Goal: Complete application form

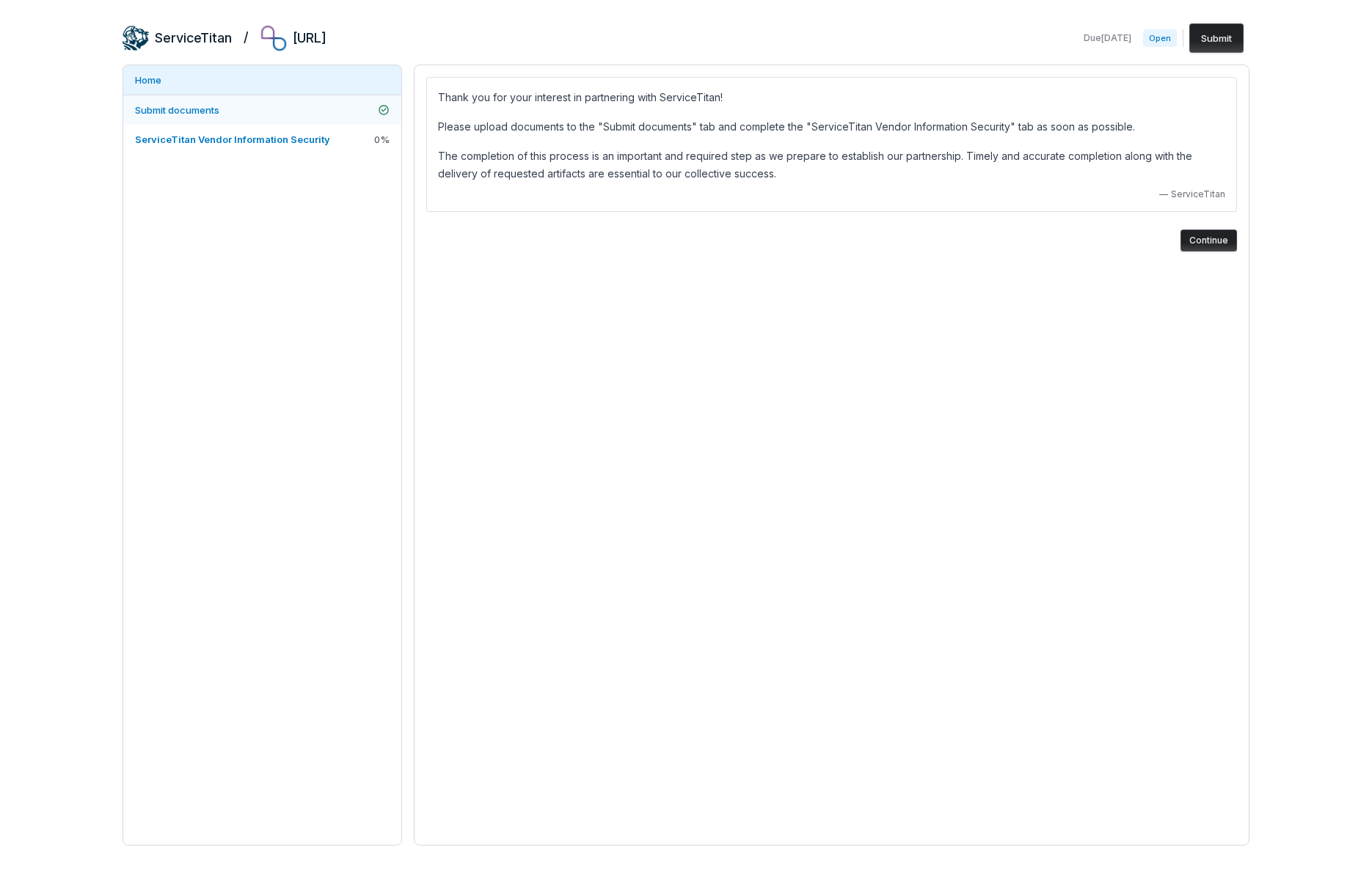
click at [195, 104] on span "Submit documents" at bounding box center [177, 110] width 85 height 11
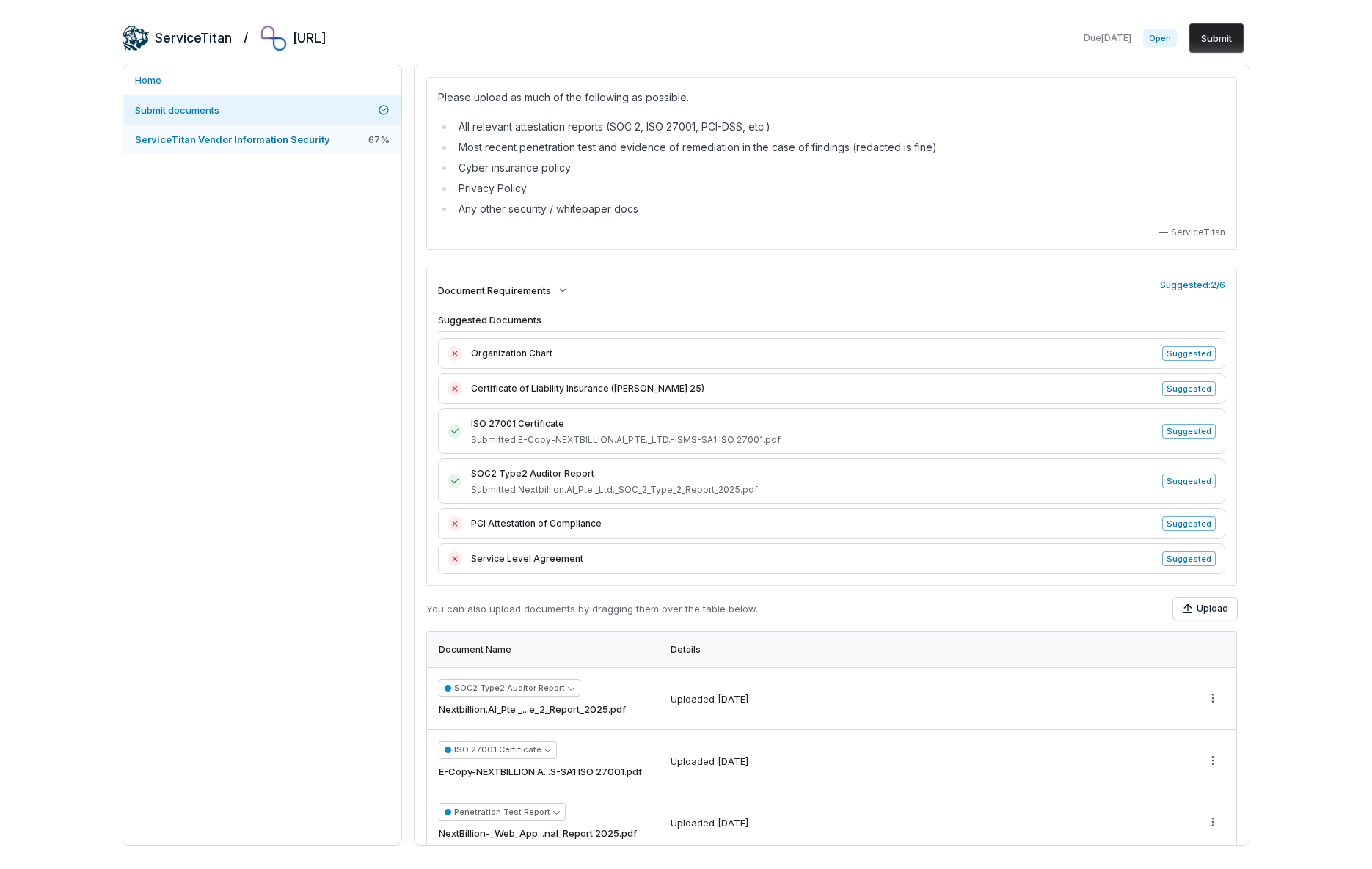
click at [219, 135] on span "ServiceTitan Vendor Information Security" at bounding box center [232, 140] width 195 height 11
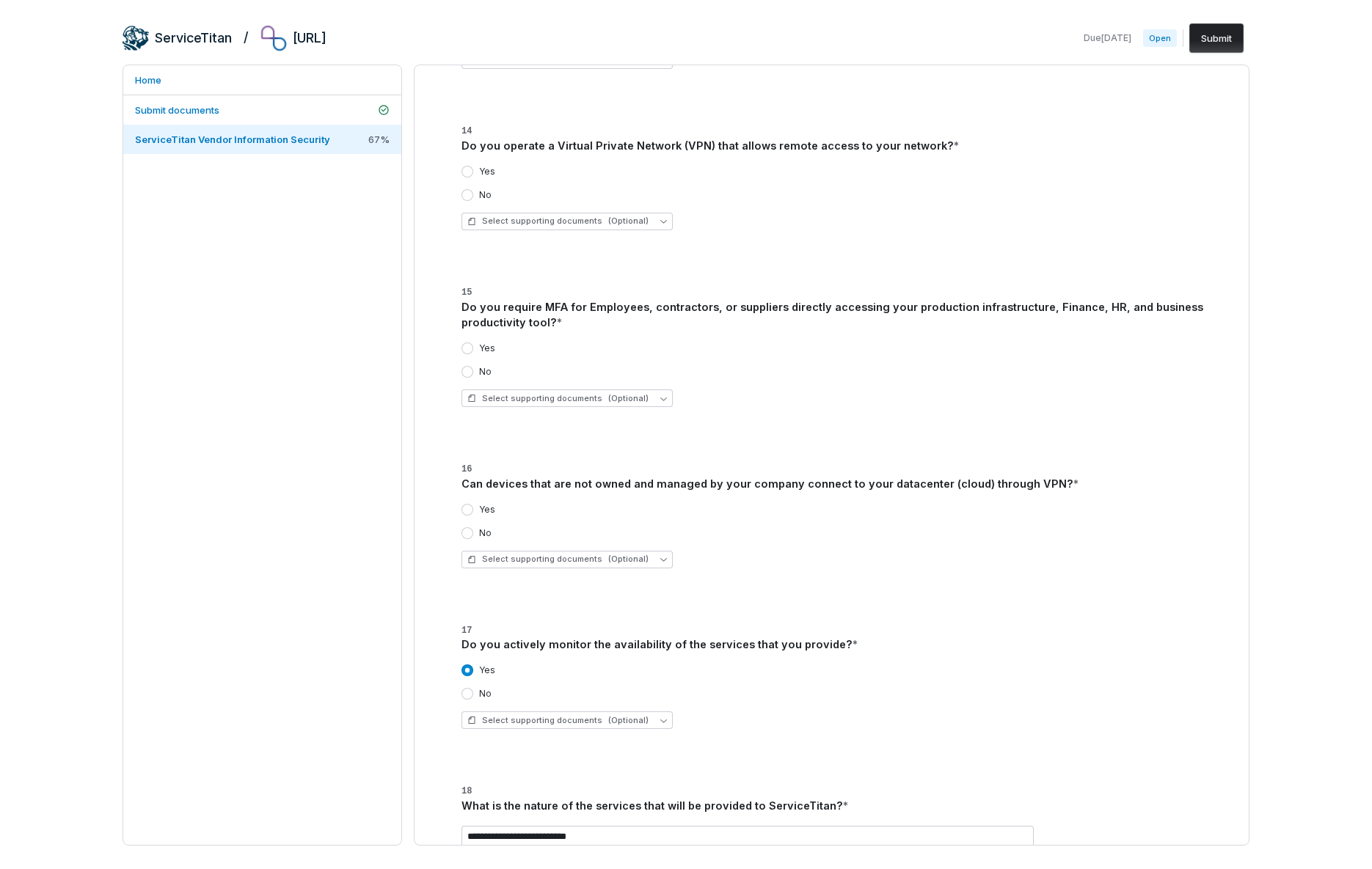
scroll to position [722, 0]
click at [465, 343] on button "Yes" at bounding box center [467, 347] width 11 height 11
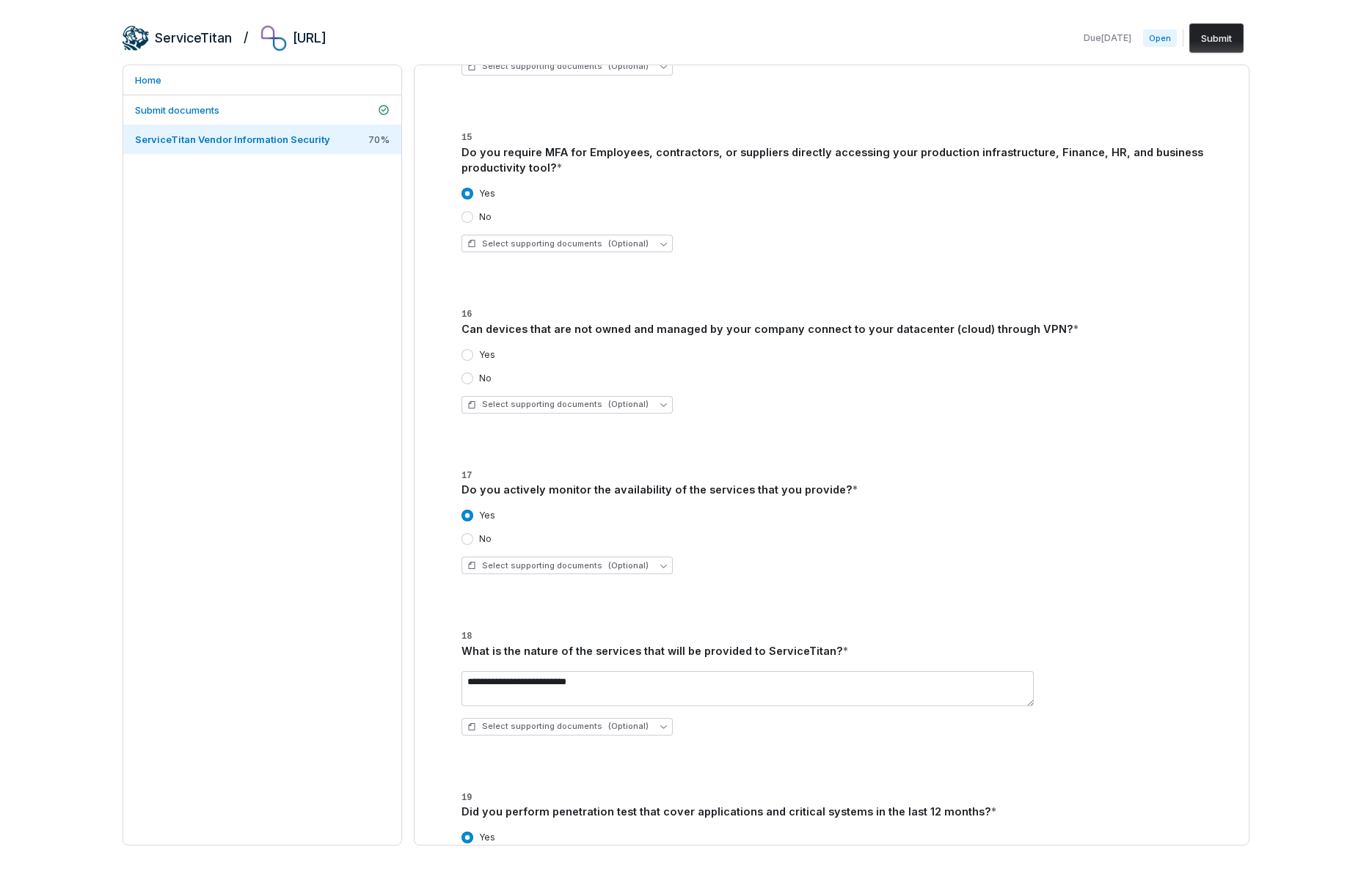
scroll to position [875, 0]
click at [470, 377] on button "No" at bounding box center [467, 379] width 11 height 11
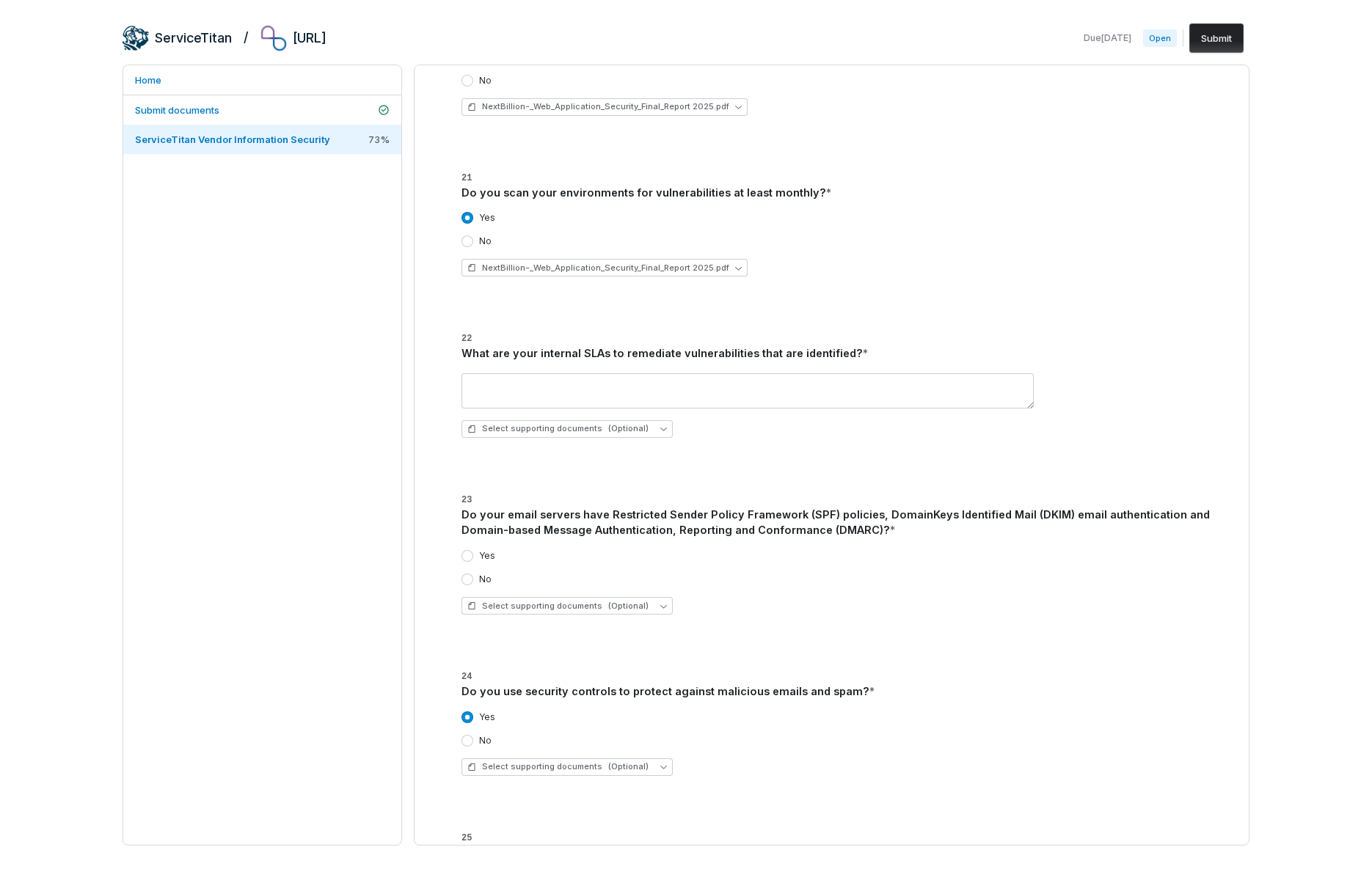
scroll to position [2004, 0]
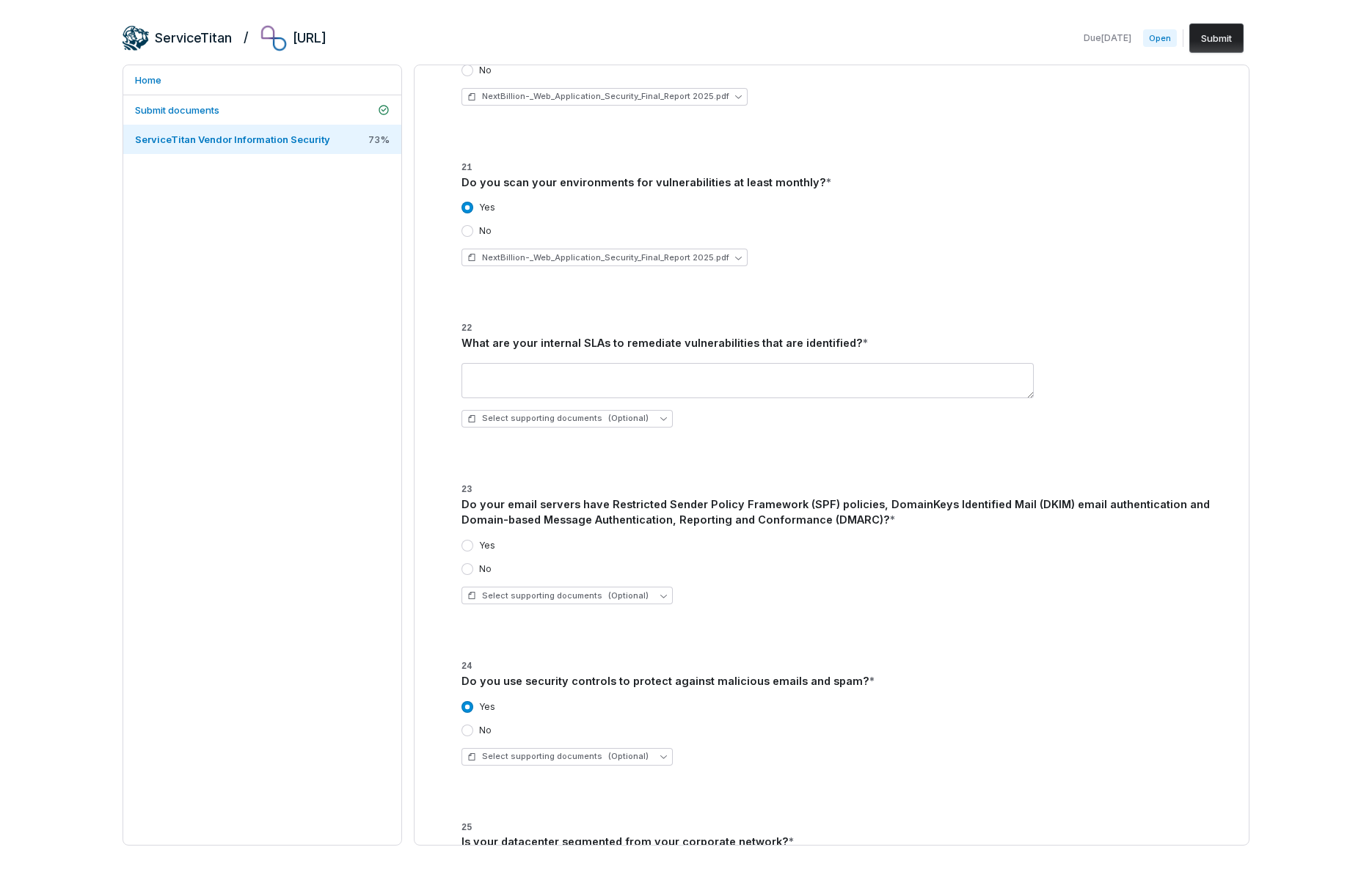
click at [612, 361] on div "Select supporting documents (Optional)" at bounding box center [841, 395] width 758 height 88
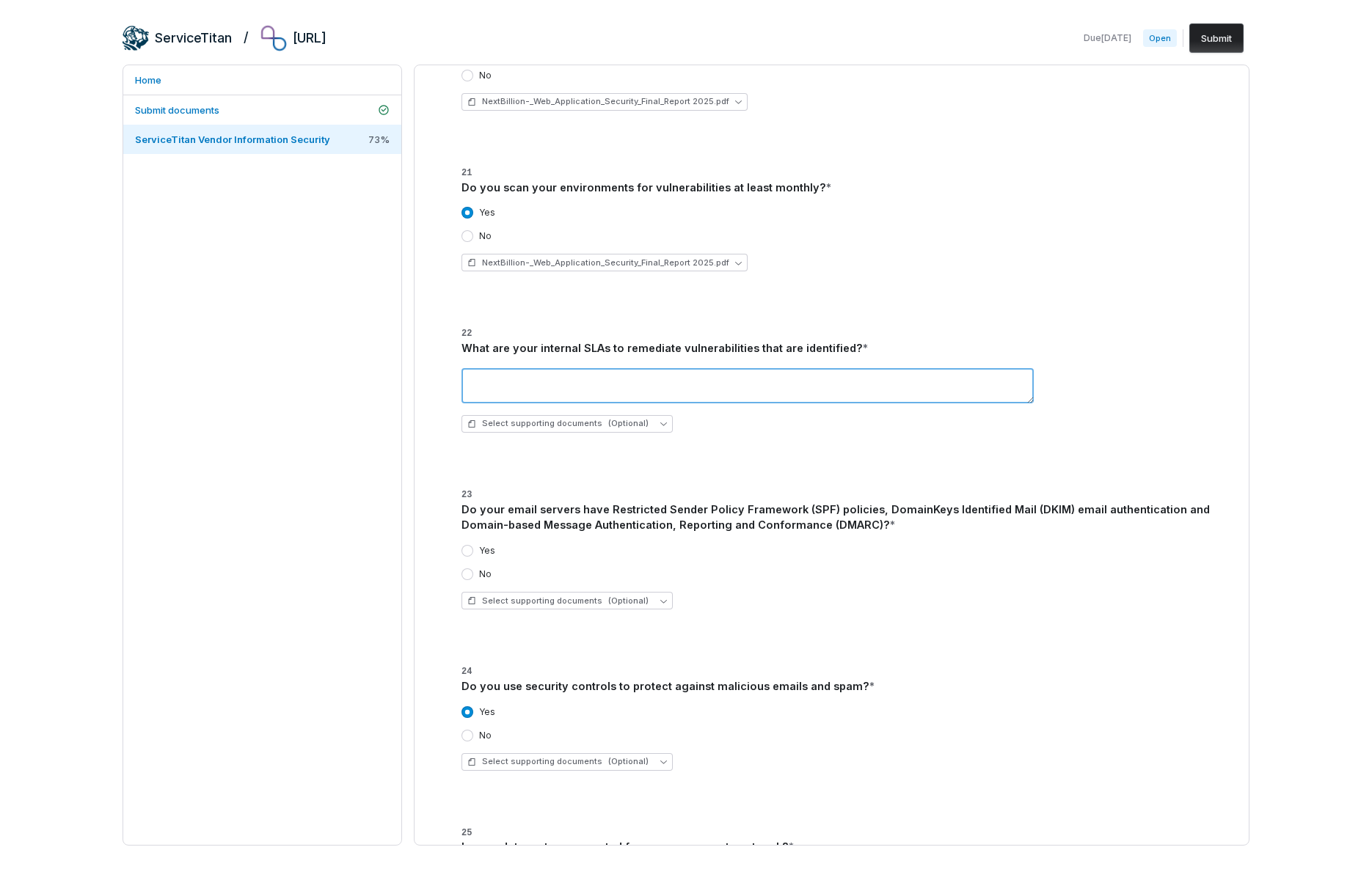
click at [616, 368] on textarea at bounding box center [748, 386] width 572 height 35
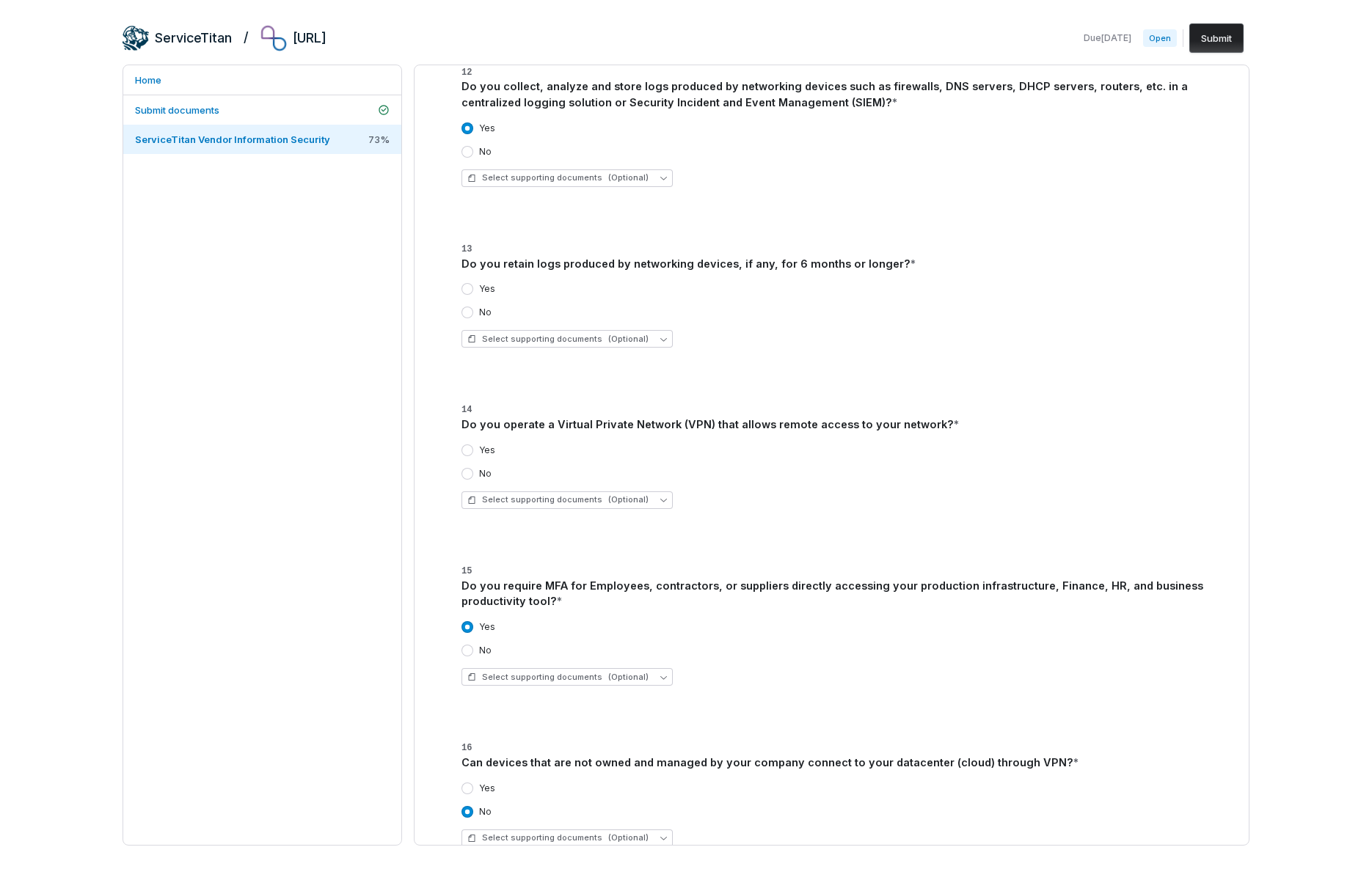
scroll to position [448, 0]
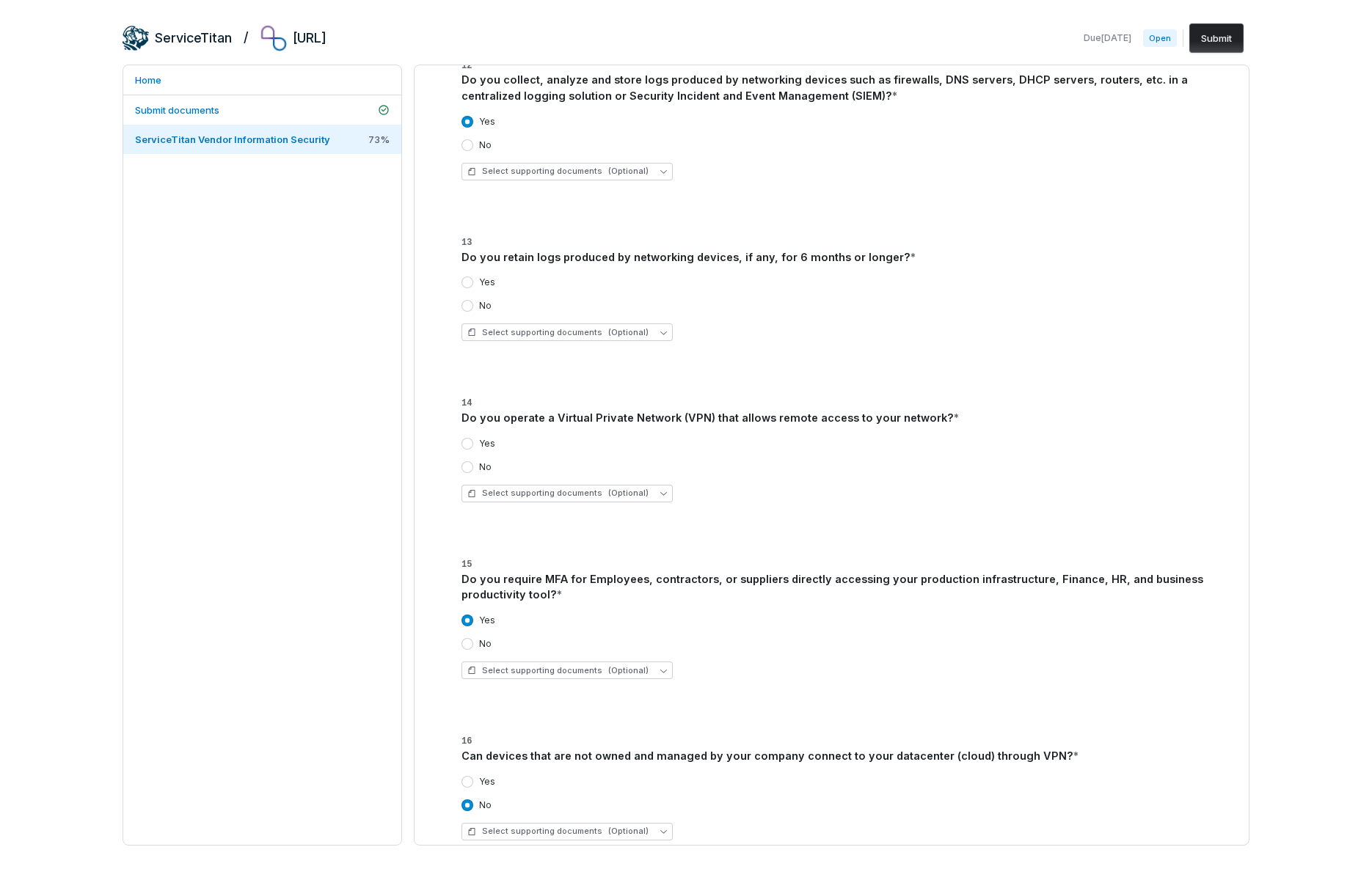
click at [468, 281] on button "Yes" at bounding box center [467, 282] width 11 height 11
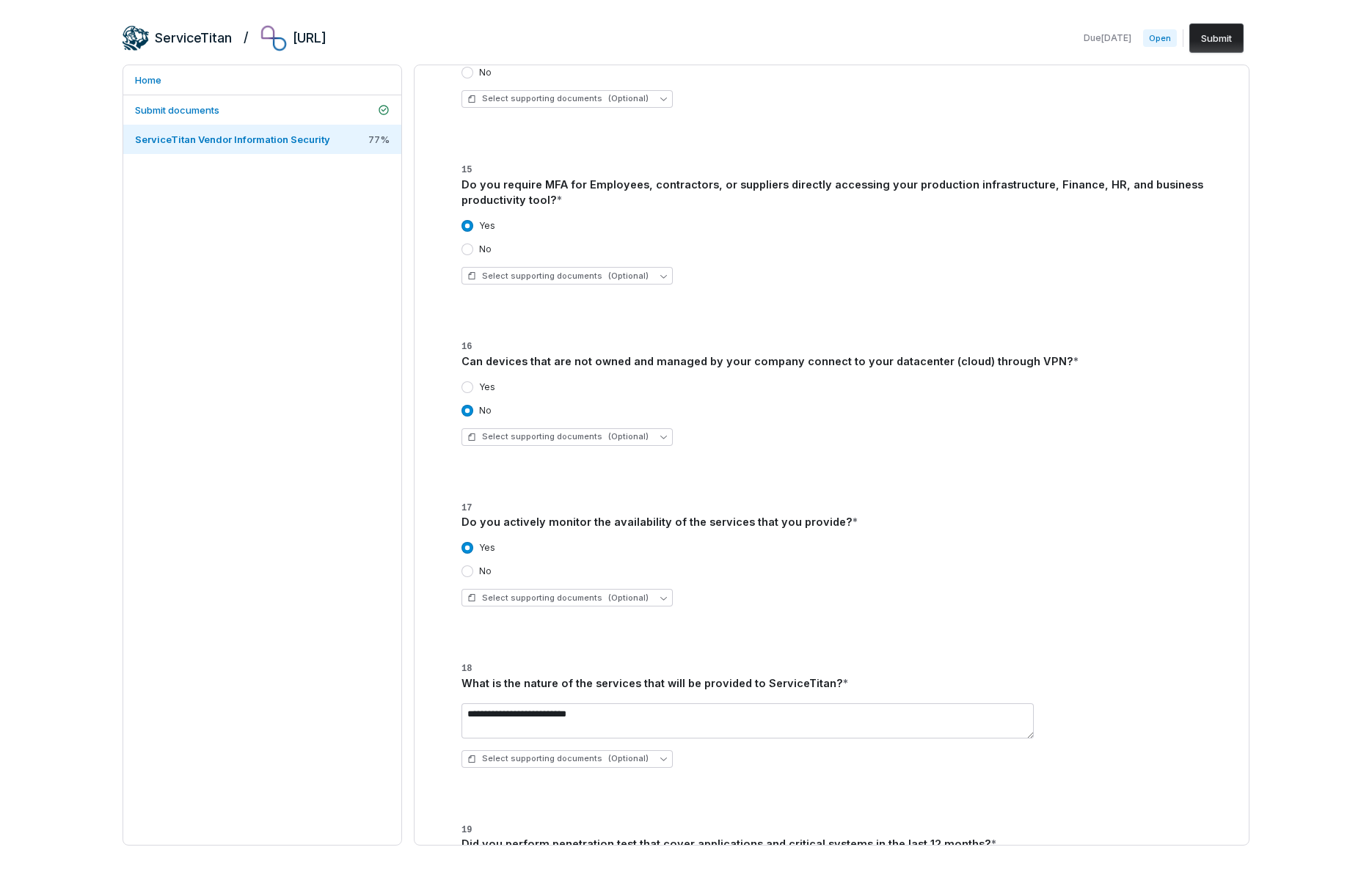
scroll to position [824, 0]
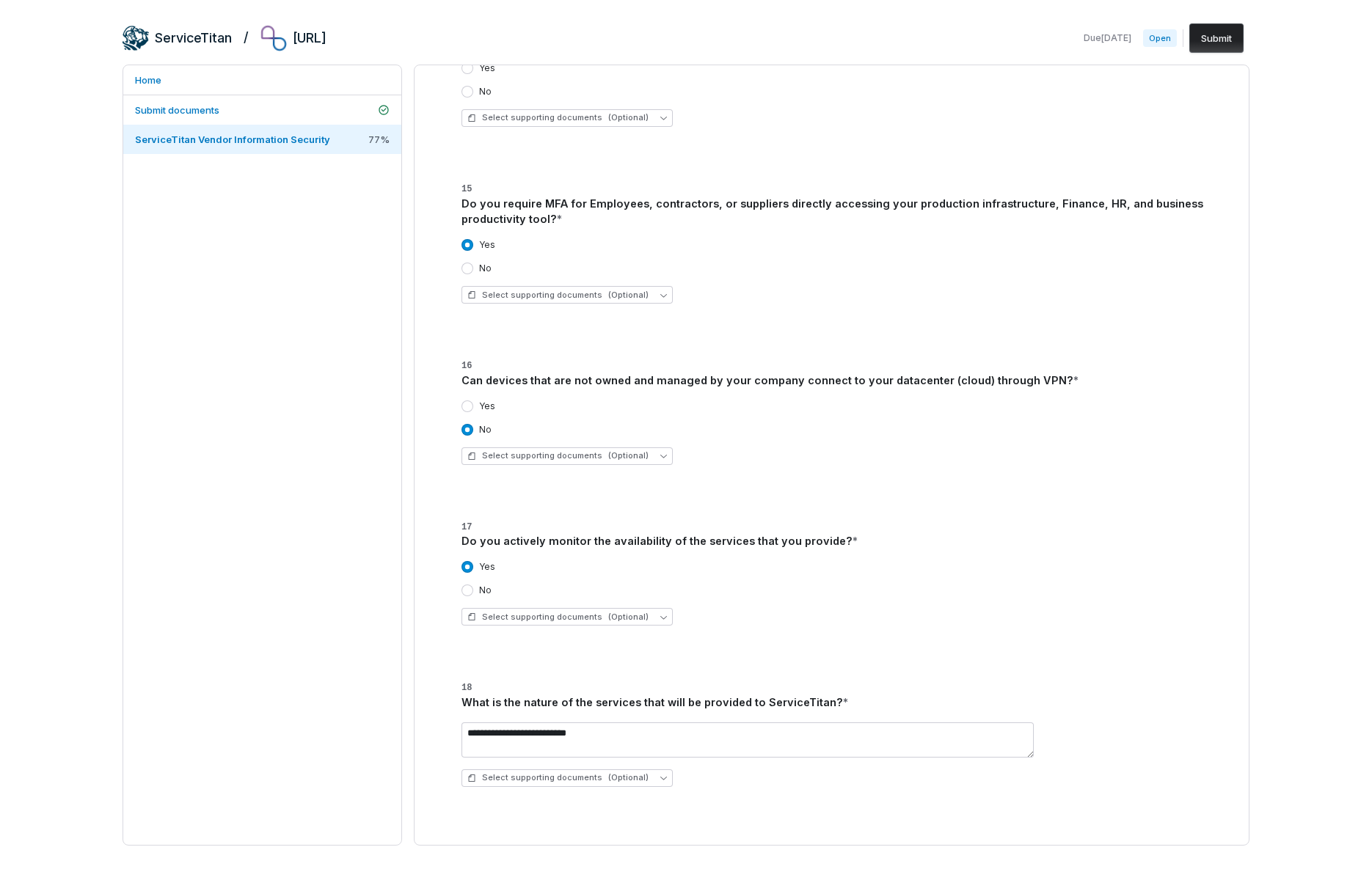
click at [467, 247] on button "Yes" at bounding box center [467, 245] width 11 height 11
click at [469, 269] on button "No" at bounding box center [467, 268] width 11 height 11
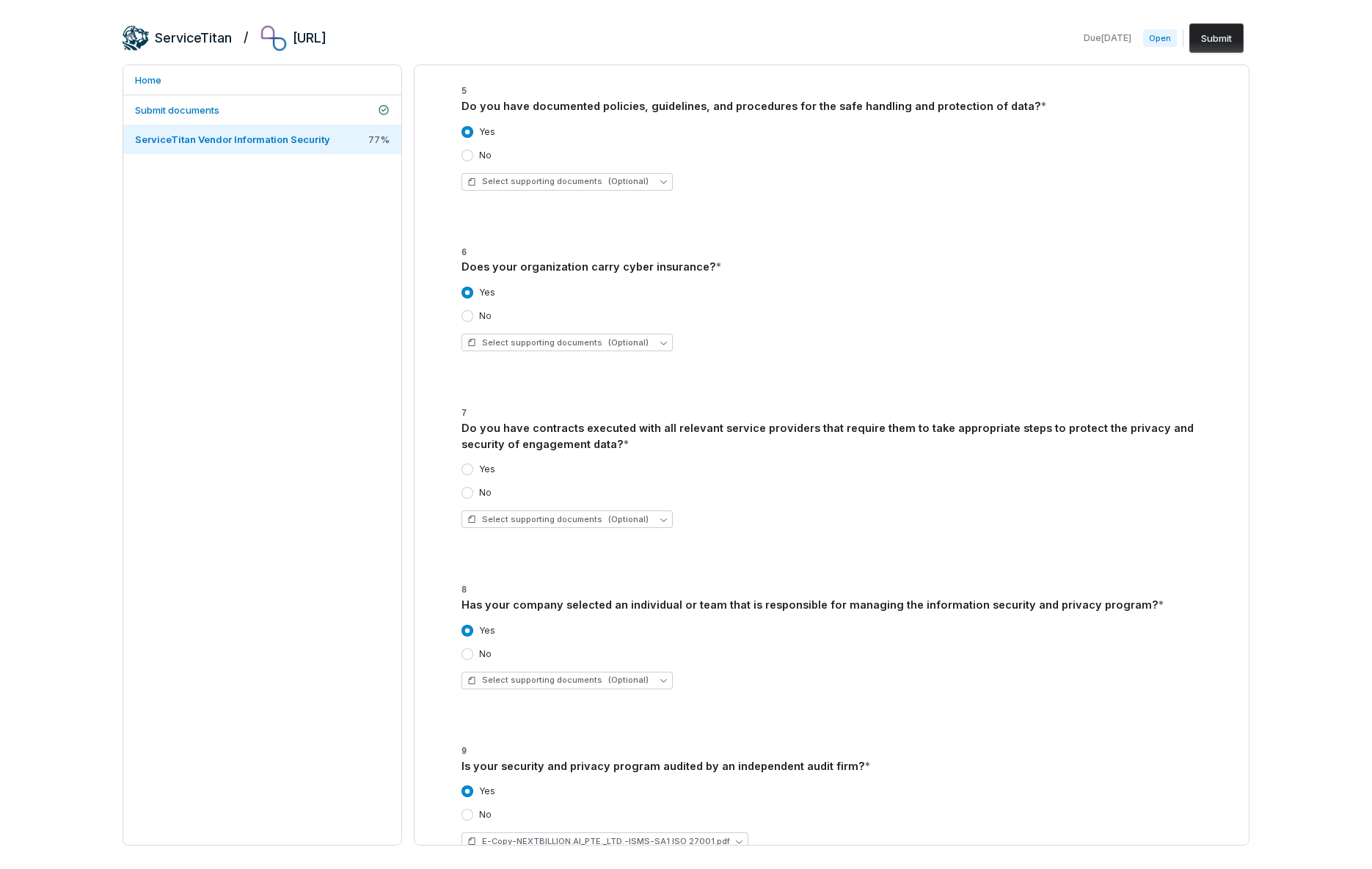
scroll to position [4436, 0]
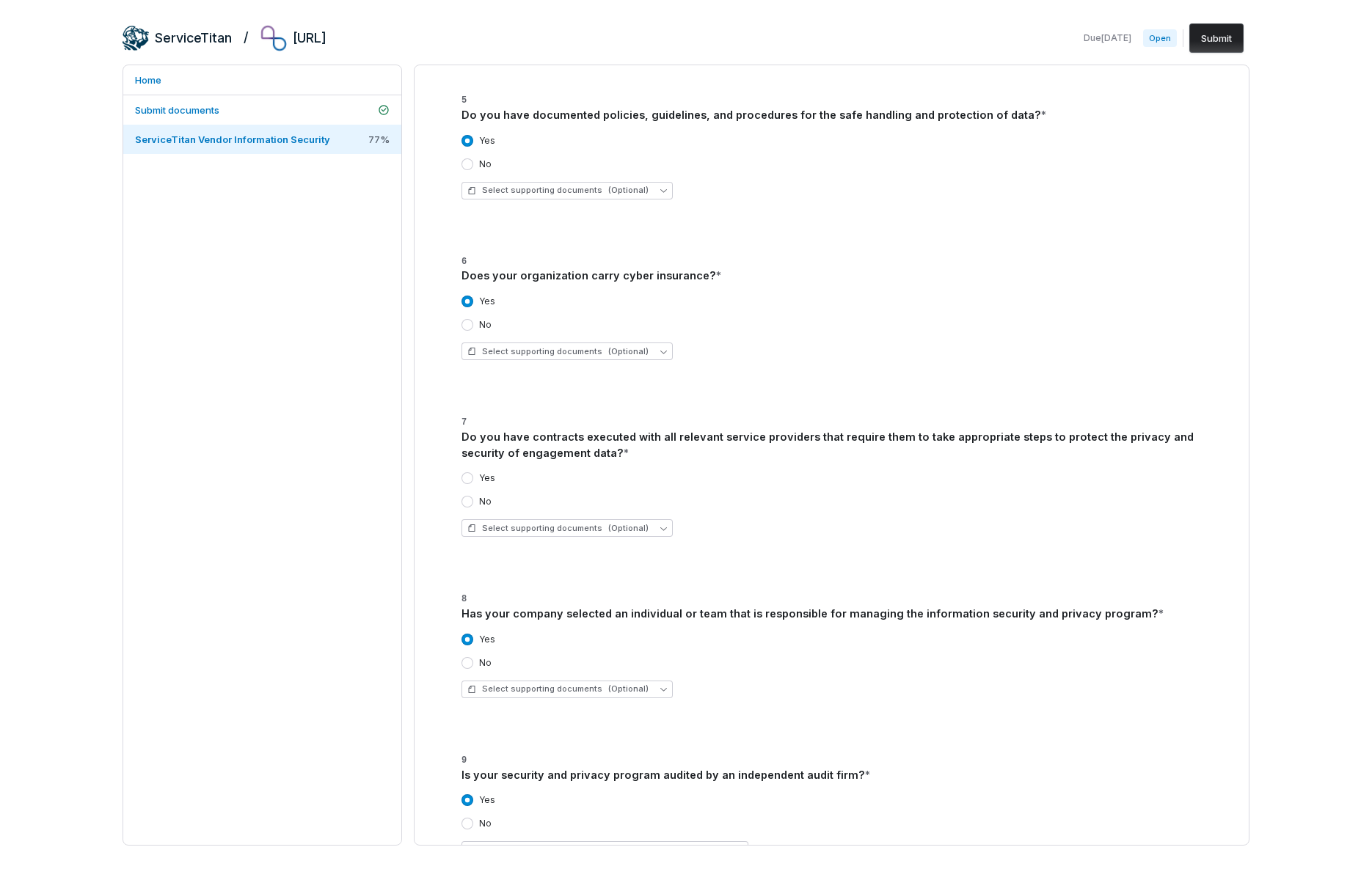
click at [469, 480] on button "Yes" at bounding box center [467, 478] width 11 height 11
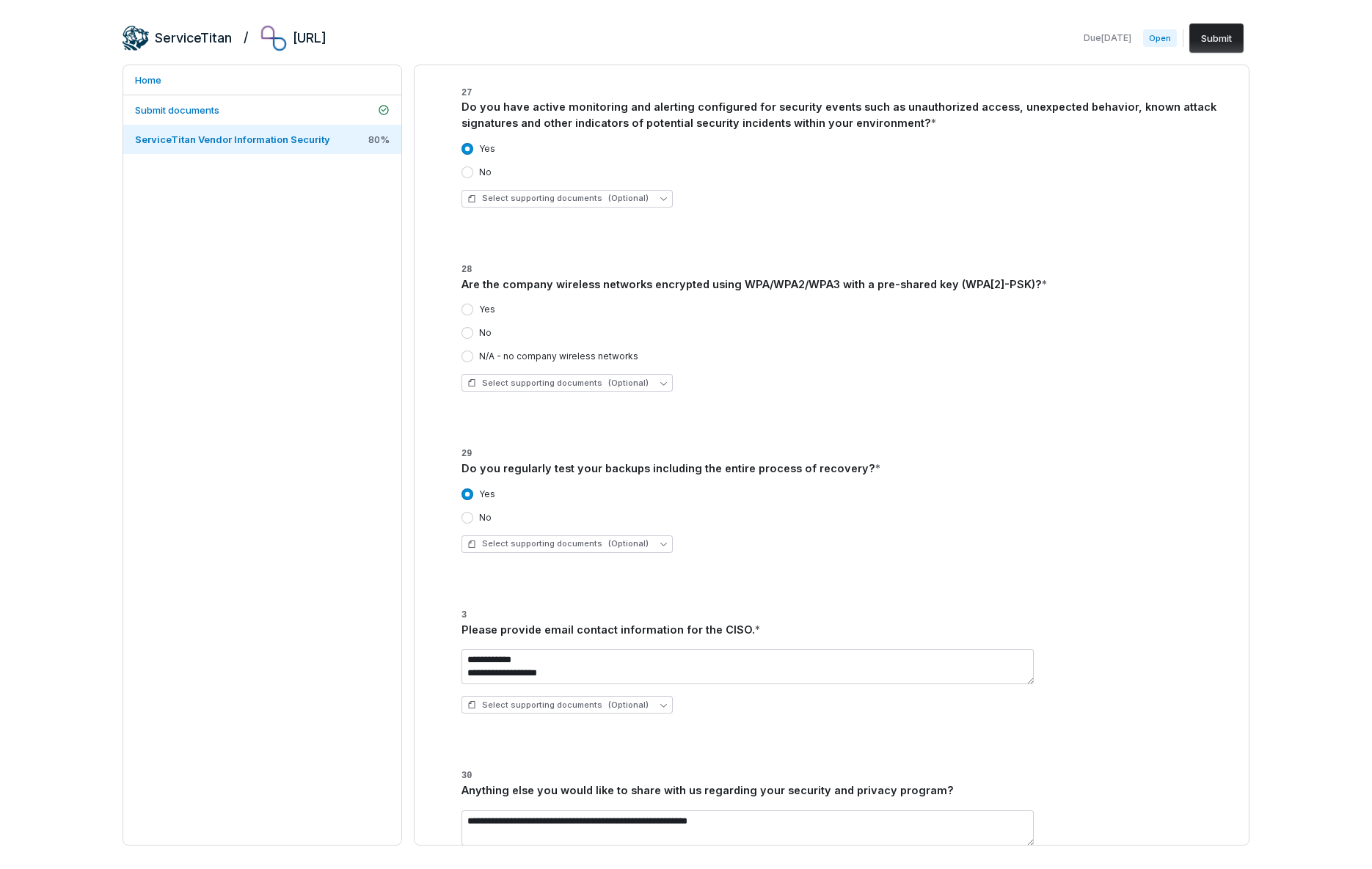
scroll to position [3054, 0]
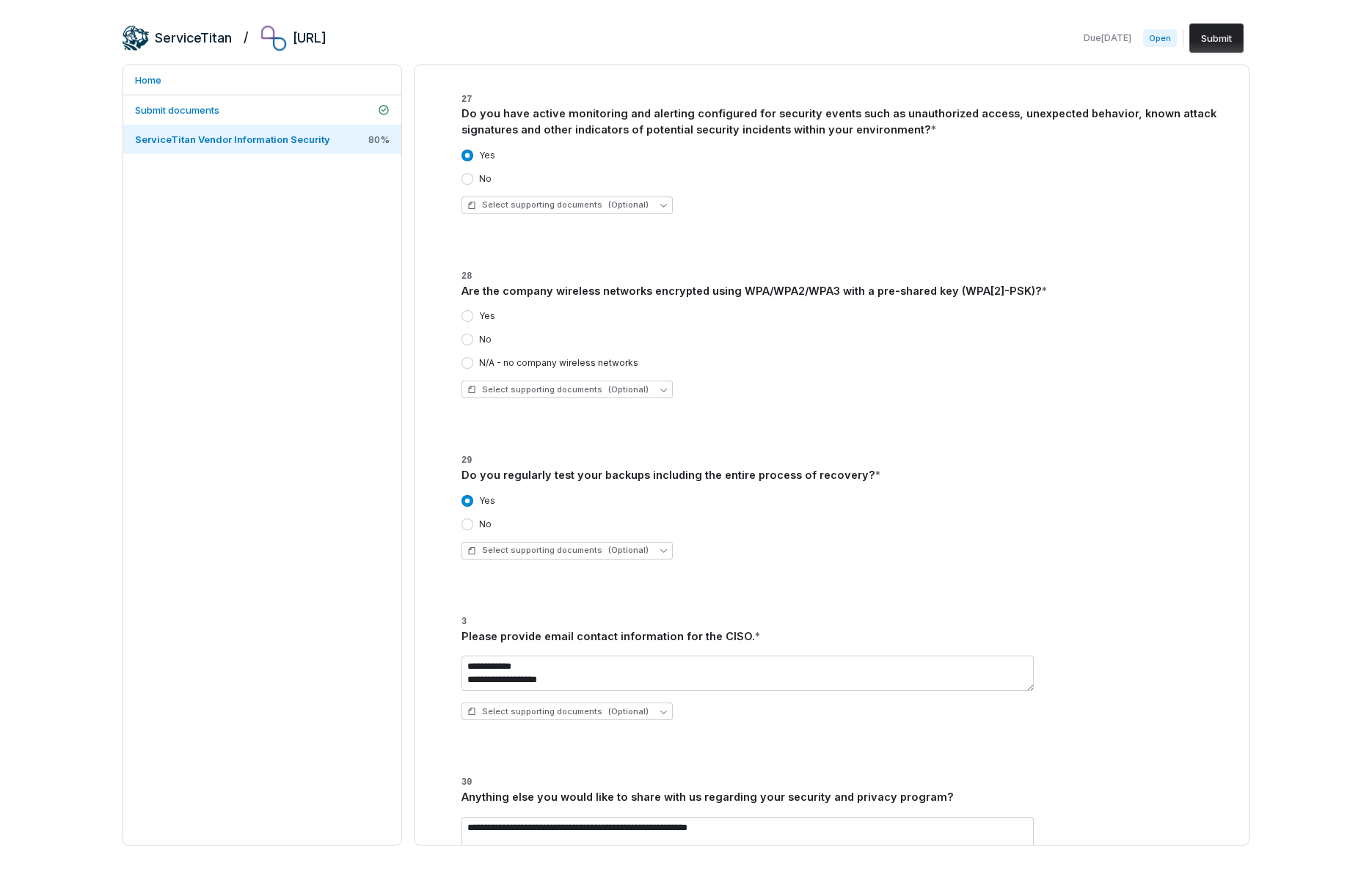
click at [462, 314] on button "Yes" at bounding box center [467, 316] width 11 height 11
click at [470, 363] on button "N/A - no company wireless networks" at bounding box center [467, 363] width 11 height 11
click at [464, 314] on button "Yes" at bounding box center [467, 316] width 11 height 11
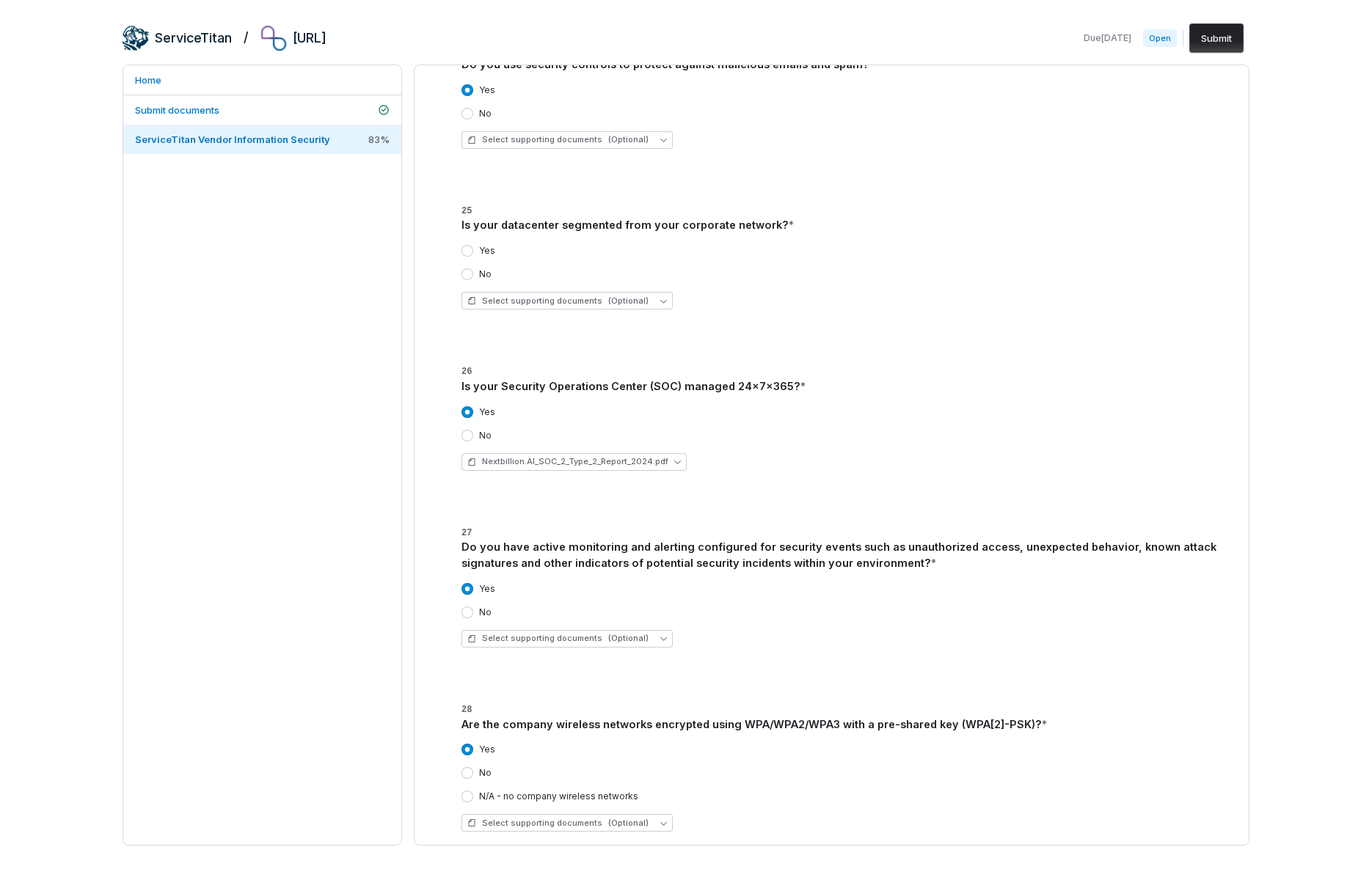
scroll to position [2616, 0]
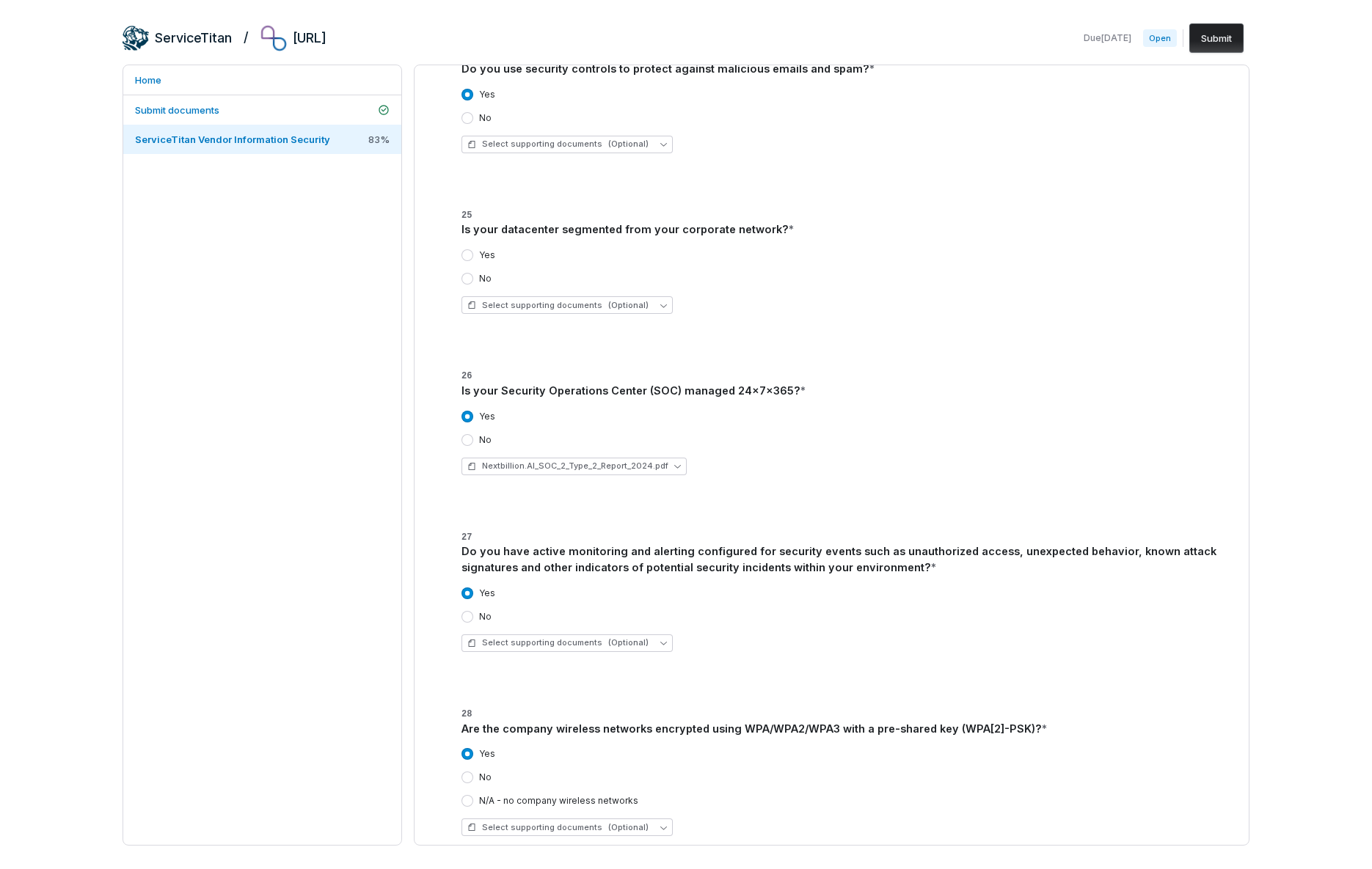
click at [468, 253] on button "Yes" at bounding box center [467, 255] width 11 height 11
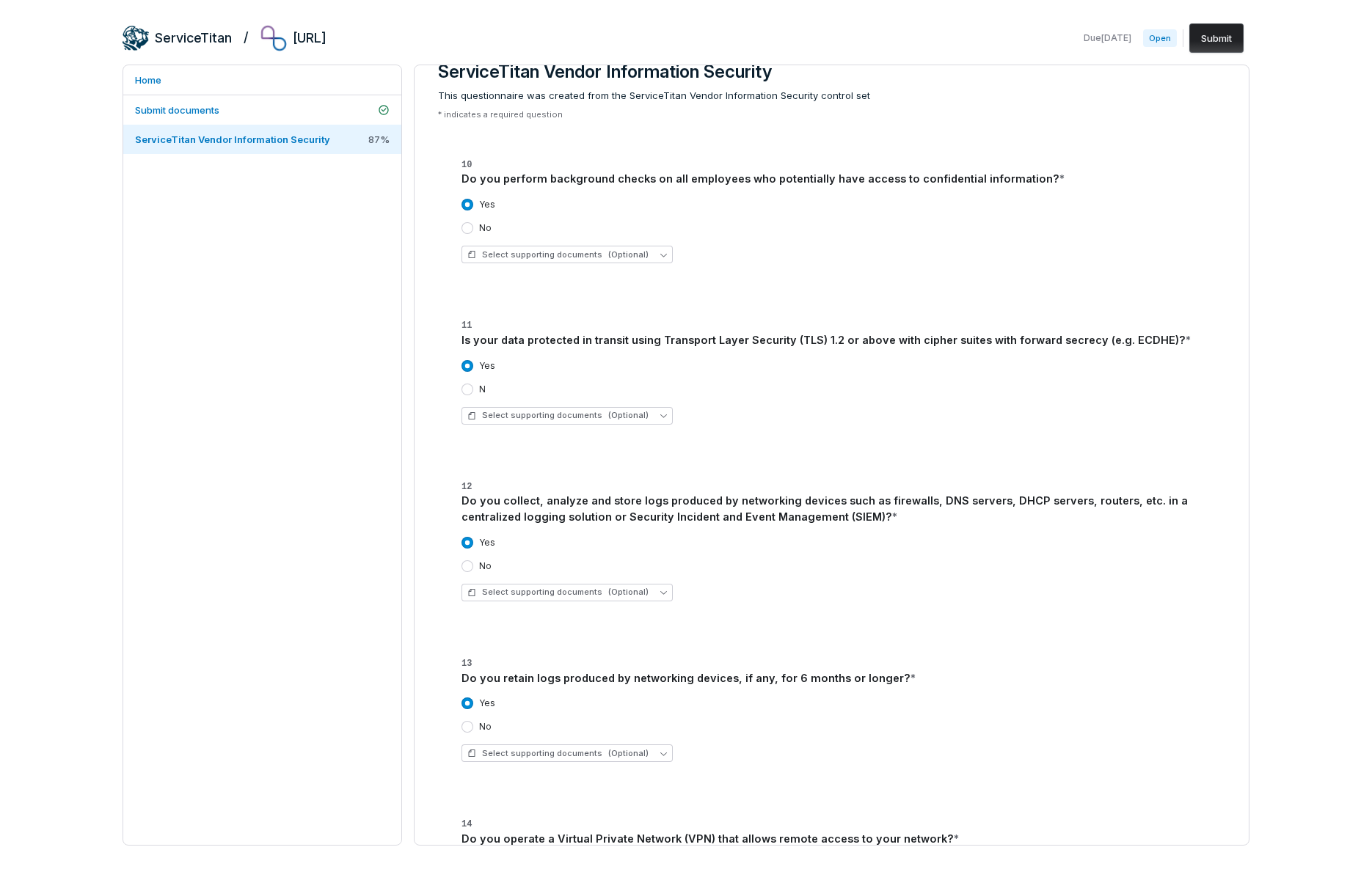
scroll to position [0, 0]
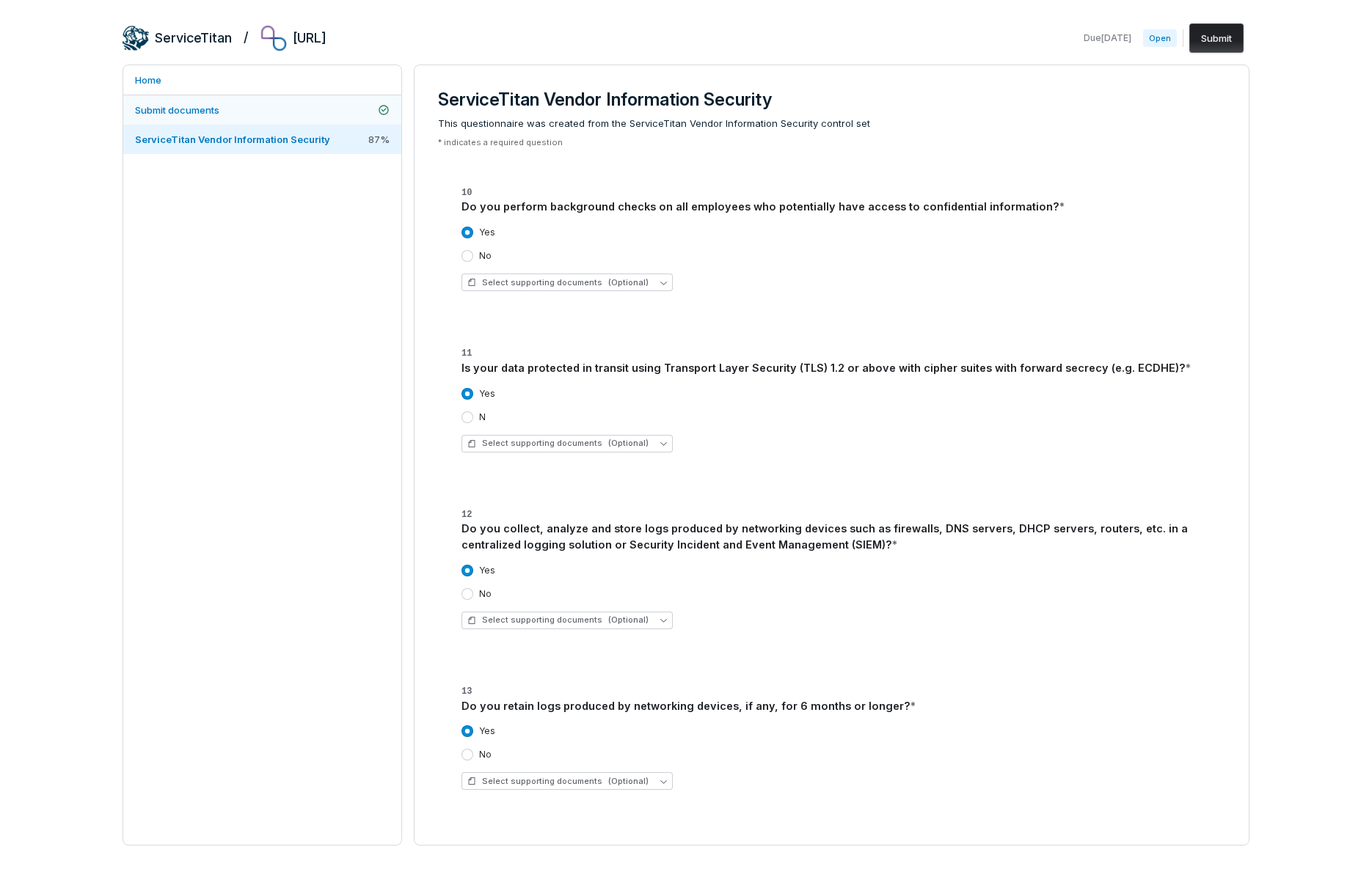
click at [213, 107] on span "Submit documents" at bounding box center [177, 110] width 85 height 11
